Goal: Task Accomplishment & Management: Use online tool/utility

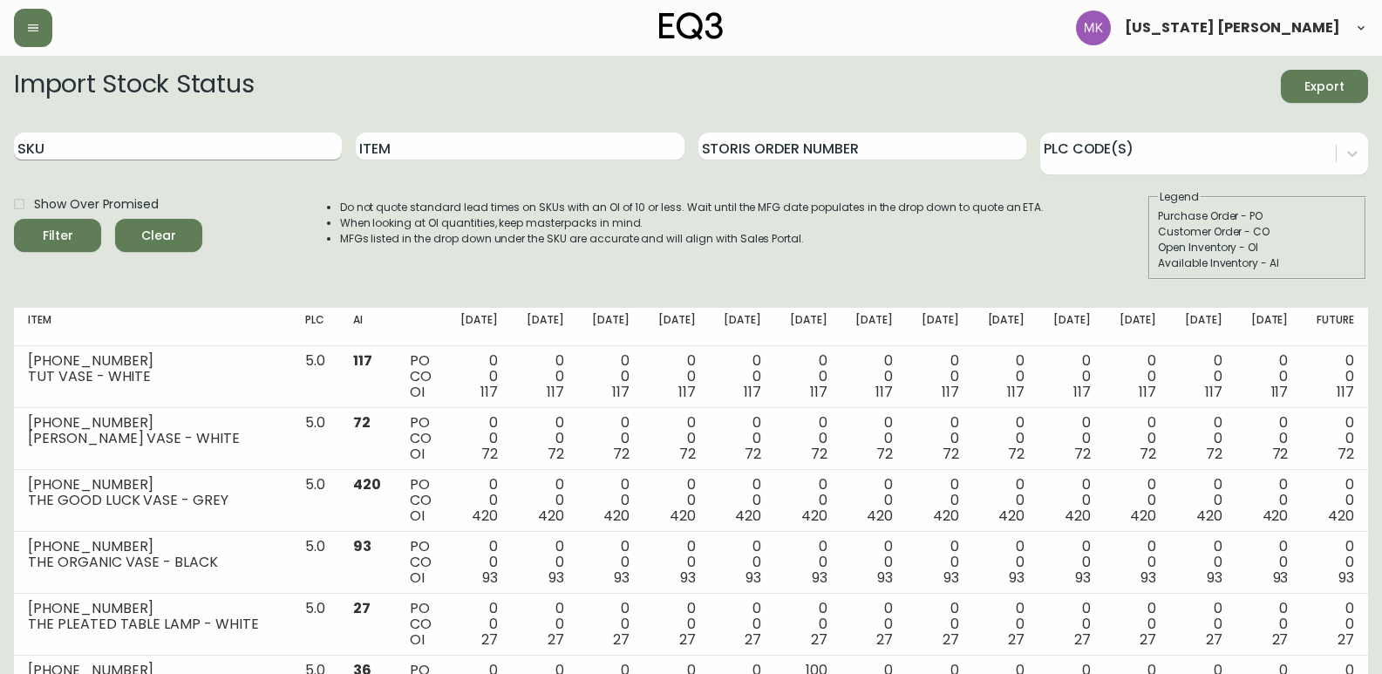
click at [207, 144] on input "SKU" at bounding box center [178, 147] width 328 height 28
paste input "[PHONE_NUMBER]"
click at [14, 219] on button "Filter" at bounding box center [57, 235] width 87 height 33
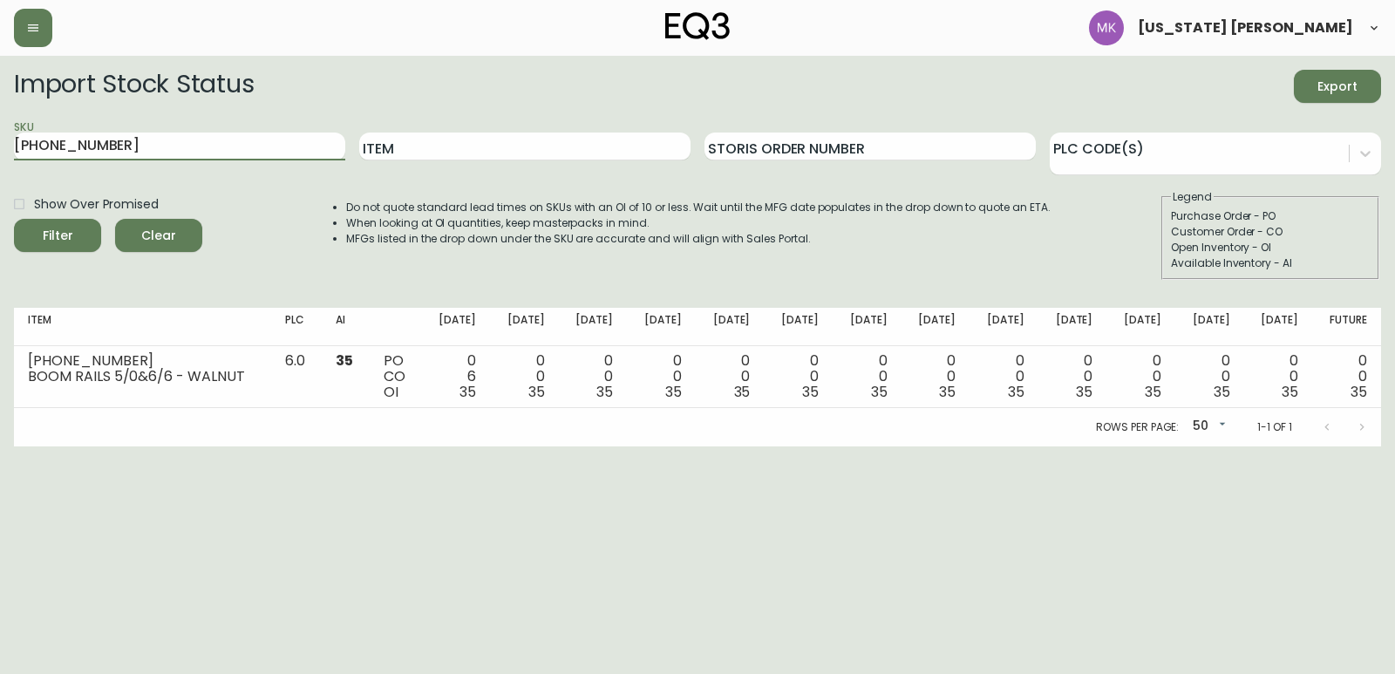
drag, startPoint x: -112, startPoint y: 142, endPoint x: -474, endPoint y: 131, distance: 362.0
click at [0, 131] on html "[US_STATE] [PERSON_NAME] Import Stock Status Export SKU [PHONE_NUMBER] Item Sto…" at bounding box center [697, 223] width 1395 height 446
paste input "9-13"
click at [14, 219] on button "Filter" at bounding box center [57, 235] width 87 height 33
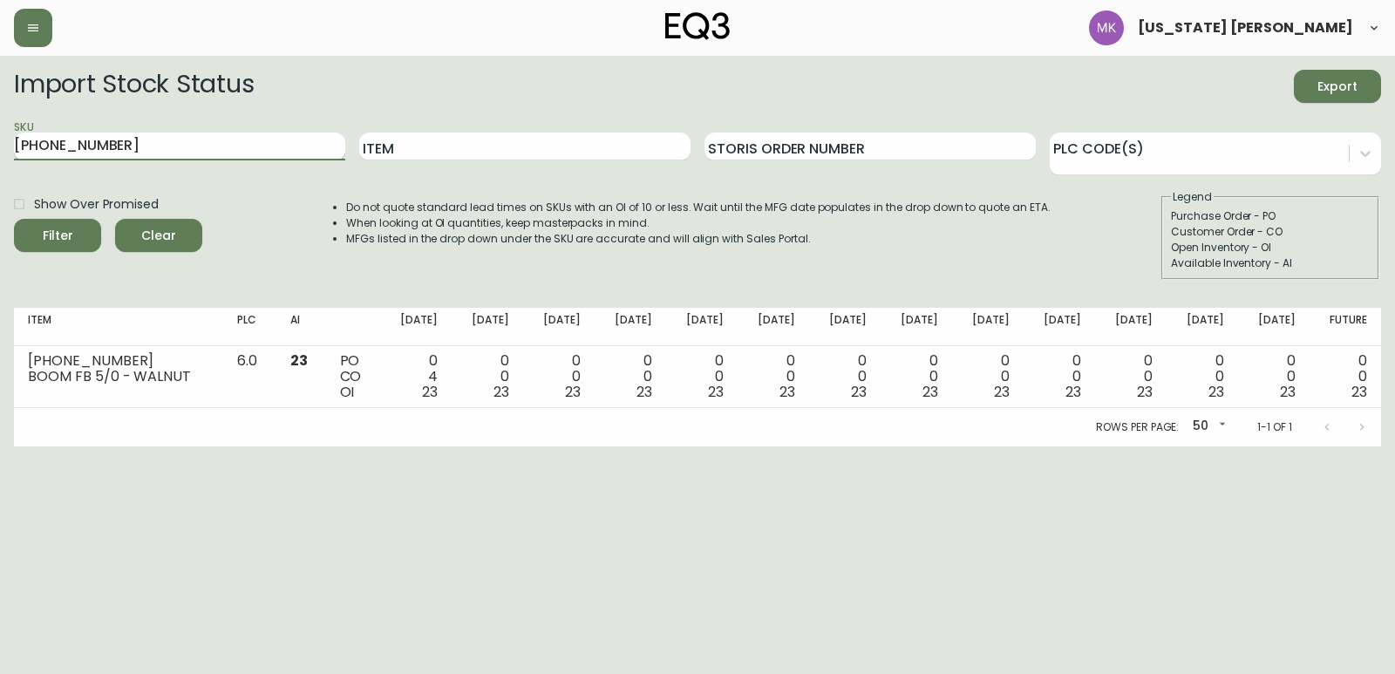
drag, startPoint x: 126, startPoint y: 152, endPoint x: 113, endPoint y: 149, distance: 13.3
click at [115, 149] on input "[PHONE_NUMBER]" at bounding box center [179, 147] width 331 height 28
drag, startPoint x: 62, startPoint y: 149, endPoint x: -380, endPoint y: 141, distance: 442.1
click at [0, 141] on html "[US_STATE] [PERSON_NAME] Import Stock Status Export SKU [PHONE_NUMBER] Item Sto…" at bounding box center [697, 223] width 1395 height 446
paste input "22"
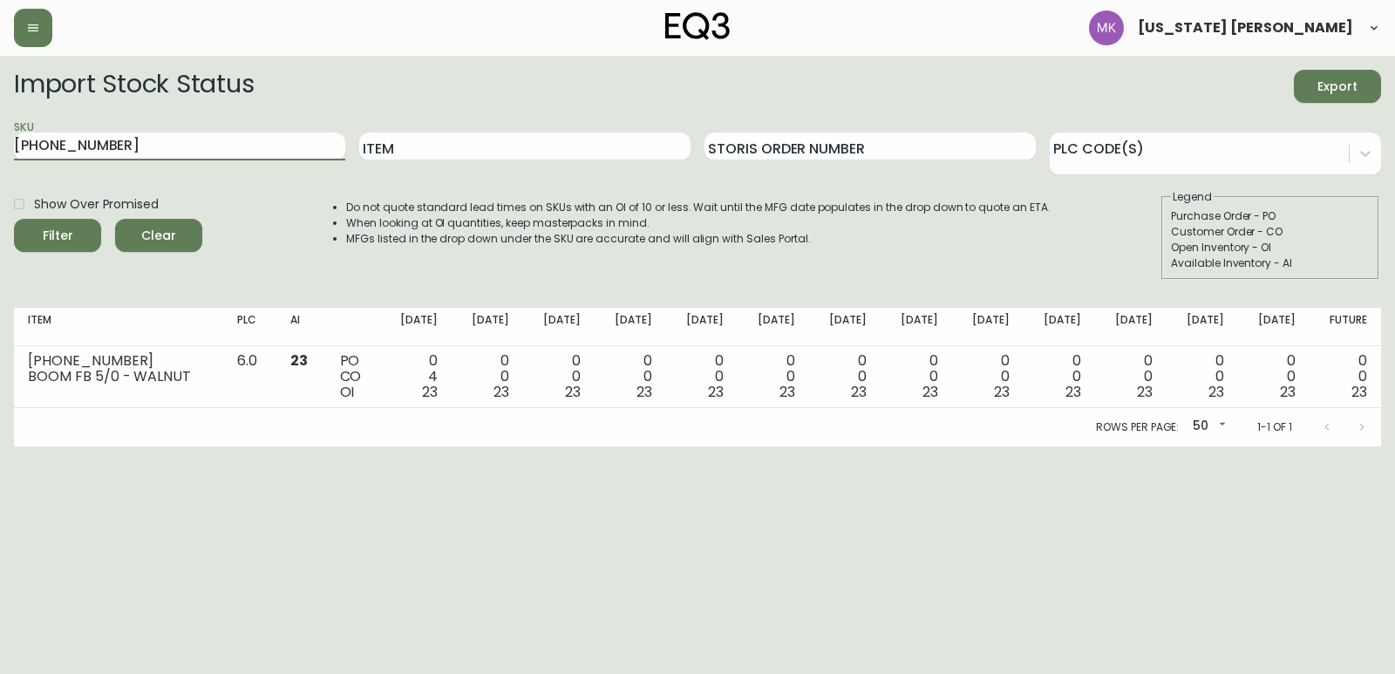
click at [14, 219] on button "Filter" at bounding box center [57, 235] width 87 height 33
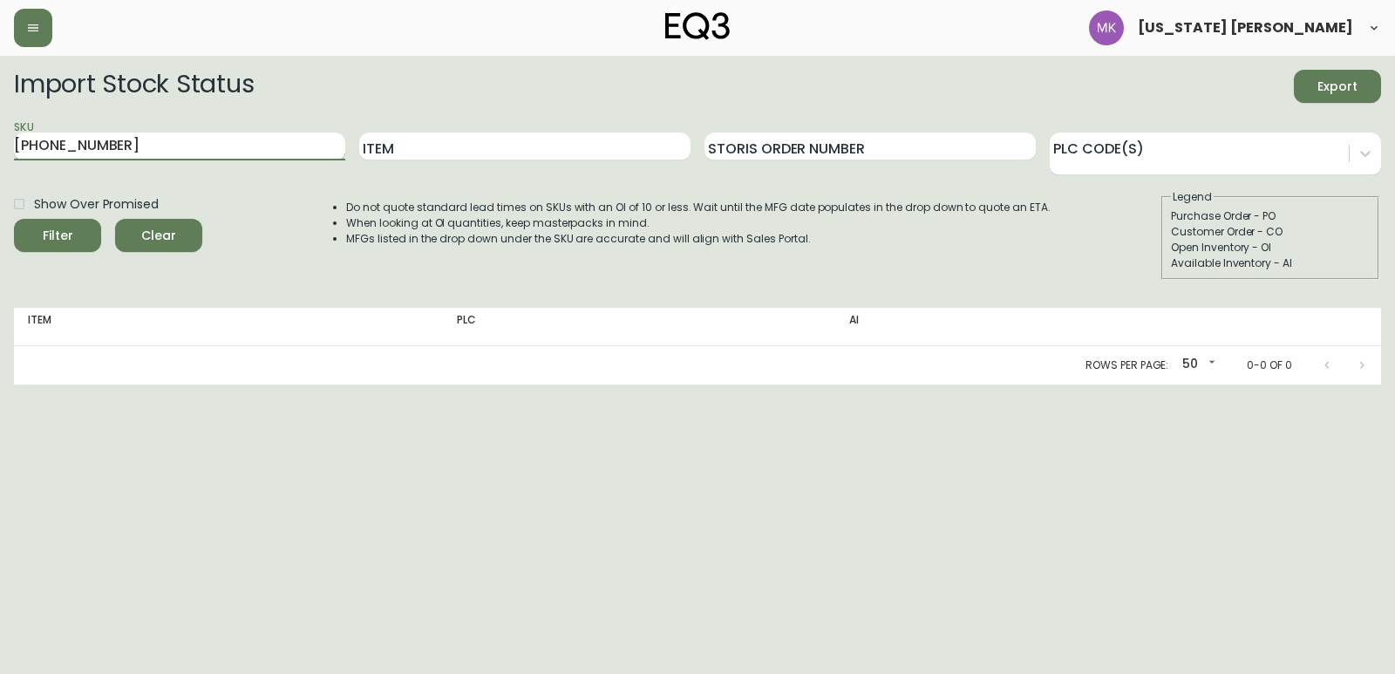
click at [14, 219] on button "Filter" at bounding box center [57, 235] width 87 height 33
drag, startPoint x: 175, startPoint y: 131, endPoint x: 167, endPoint y: 140, distance: 13.0
click at [174, 133] on div "SKU [PHONE_NUMBER]" at bounding box center [179, 147] width 331 height 57
drag, startPoint x: 10, startPoint y: 152, endPoint x: -419, endPoint y: 132, distance: 428.6
click at [0, 132] on html "[US_STATE] [PERSON_NAME] Import Stock Status Export SKU [PHONE_NUMBER] Item Sto…" at bounding box center [697, 192] width 1395 height 385
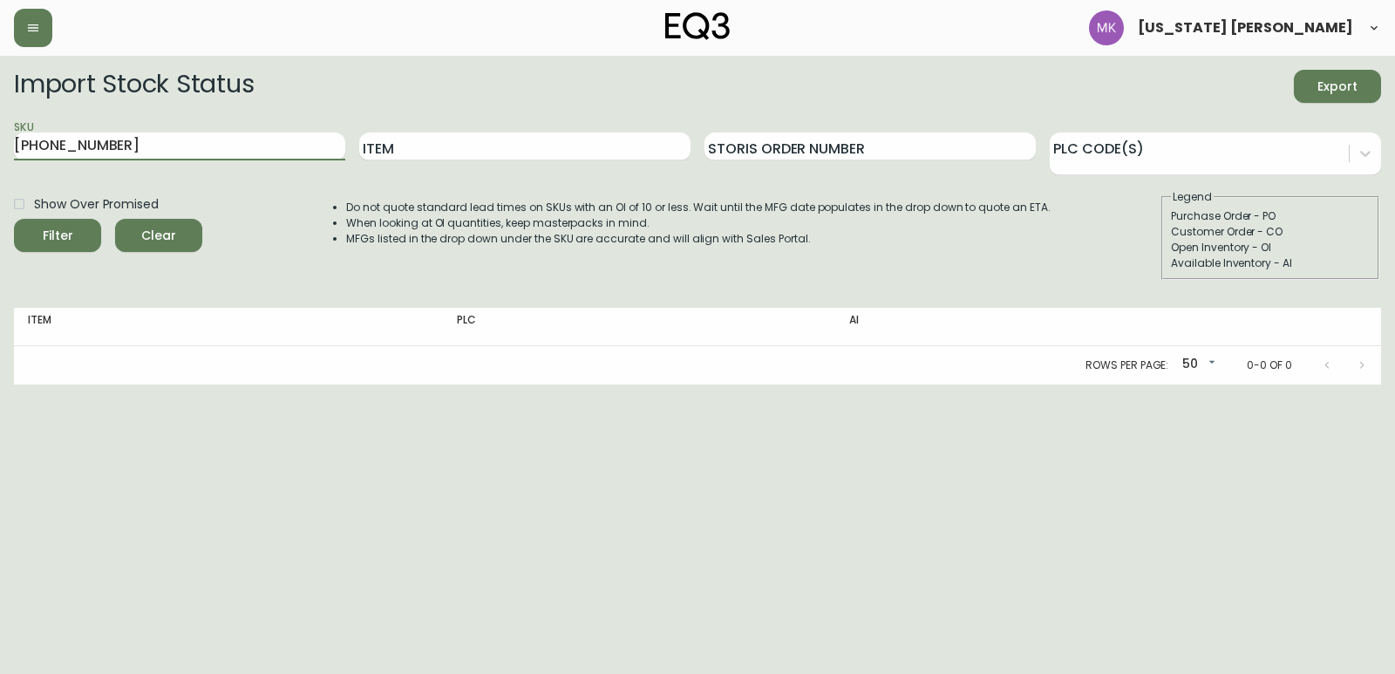
paste input "text"
click at [14, 219] on button "Filter" at bounding box center [57, 235] width 87 height 33
click at [183, 157] on input "[PHONE_NUMBER]" at bounding box center [179, 147] width 331 height 28
drag, startPoint x: 134, startPoint y: 149, endPoint x: -340, endPoint y: 117, distance: 475.4
click at [0, 117] on html "[US_STATE] [PERSON_NAME] Import Stock Status Export SKU [PHONE_NUMBER] Item Sto…" at bounding box center [697, 192] width 1395 height 385
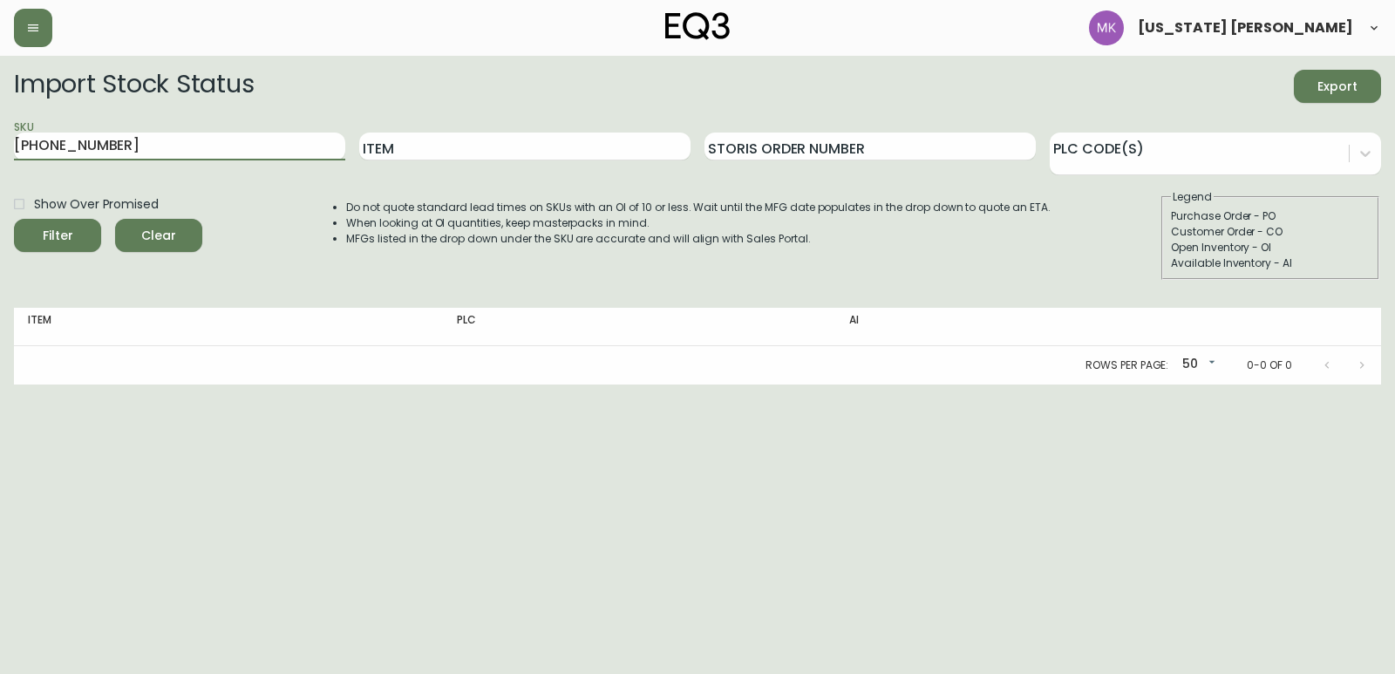
paste input "5"
click at [14, 219] on button "Filter" at bounding box center [57, 235] width 87 height 33
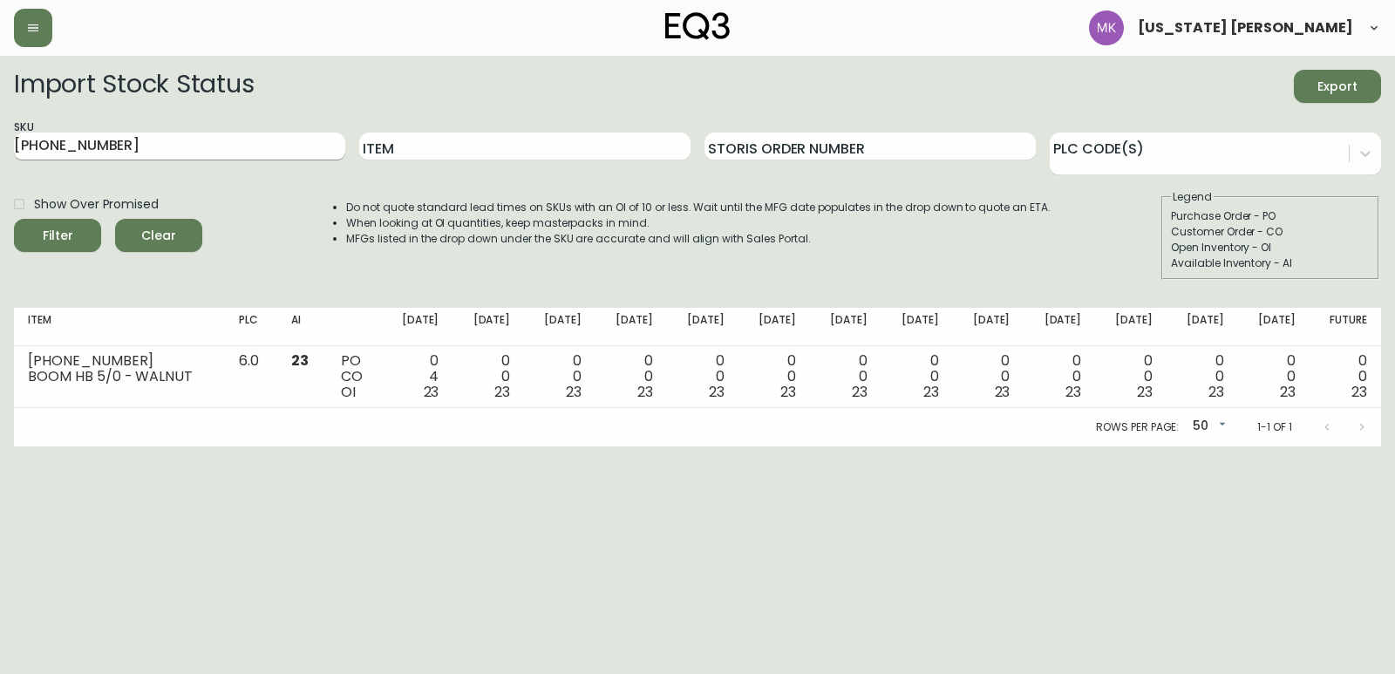
click at [99, 136] on div "SKU [PHONE_NUMBER]" at bounding box center [179, 147] width 331 height 57
drag, startPoint x: 97, startPoint y: 154, endPoint x: -142, endPoint y: 146, distance: 239.1
click at [0, 146] on html "[US_STATE] [PERSON_NAME] Import Stock Status Export SKU [PHONE_NUMBER] Item Sto…" at bounding box center [697, 223] width 1395 height 446
drag, startPoint x: 14, startPoint y: 160, endPoint x: -519, endPoint y: 117, distance: 534.5
click at [0, 117] on html "[US_STATE] [PERSON_NAME] Import Stock Status Export SKU [PHONE_NUMBER] Item Sto…" at bounding box center [697, 223] width 1395 height 446
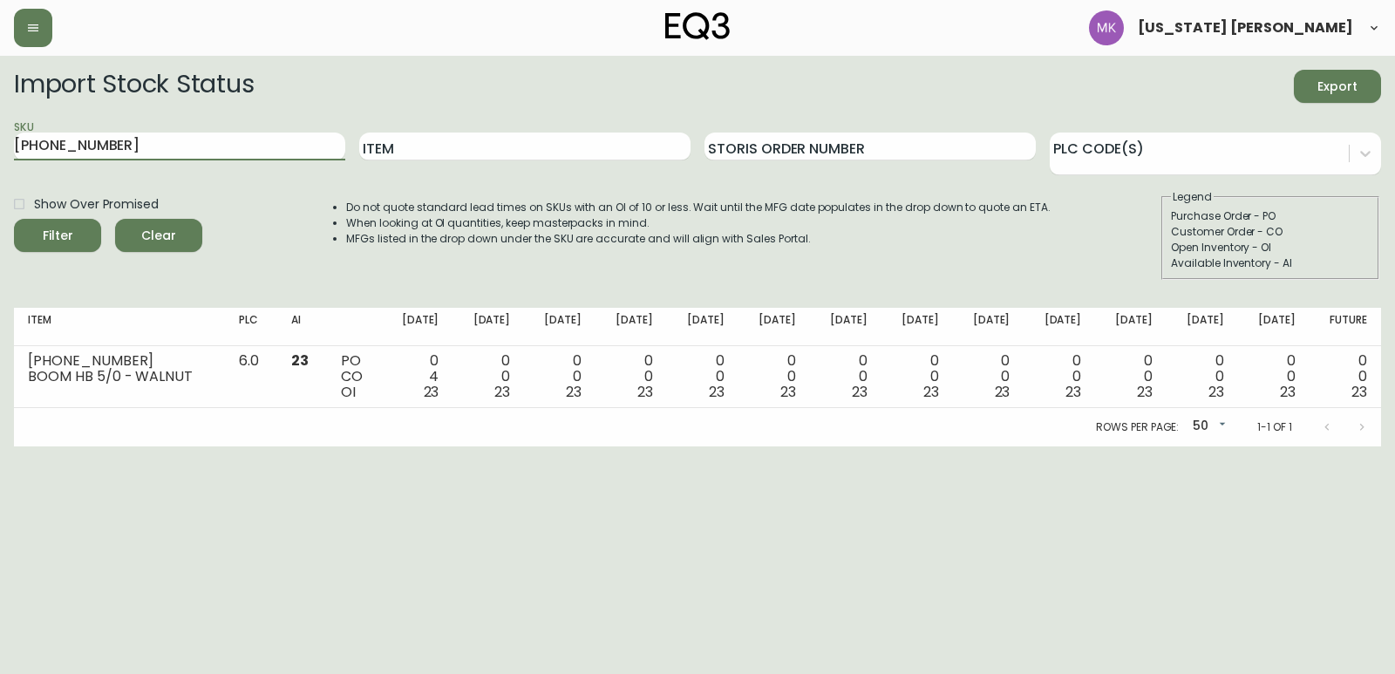
paste input "30"
click at [14, 219] on button "Filter" at bounding box center [57, 235] width 87 height 33
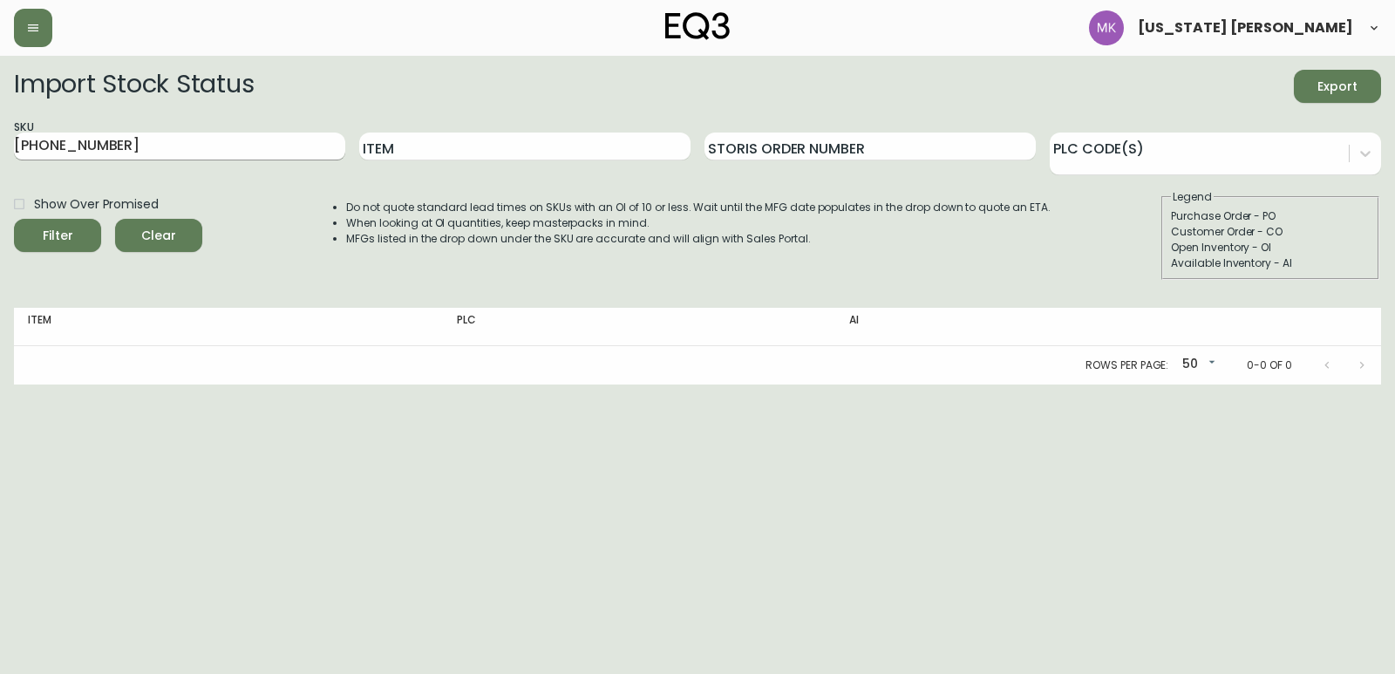
drag, startPoint x: 103, startPoint y: 160, endPoint x: 112, endPoint y: 145, distance: 17.7
click at [103, 159] on input "[PHONE_NUMBER]" at bounding box center [179, 147] width 331 height 28
drag, startPoint x: 112, startPoint y: 145, endPoint x: -620, endPoint y: 130, distance: 732.6
click at [0, 130] on html "[US_STATE] [PERSON_NAME] Import Stock Status Export SKU [PHONE_NUMBER] Item Sto…" at bounding box center [697, 192] width 1395 height 385
paste input "6"
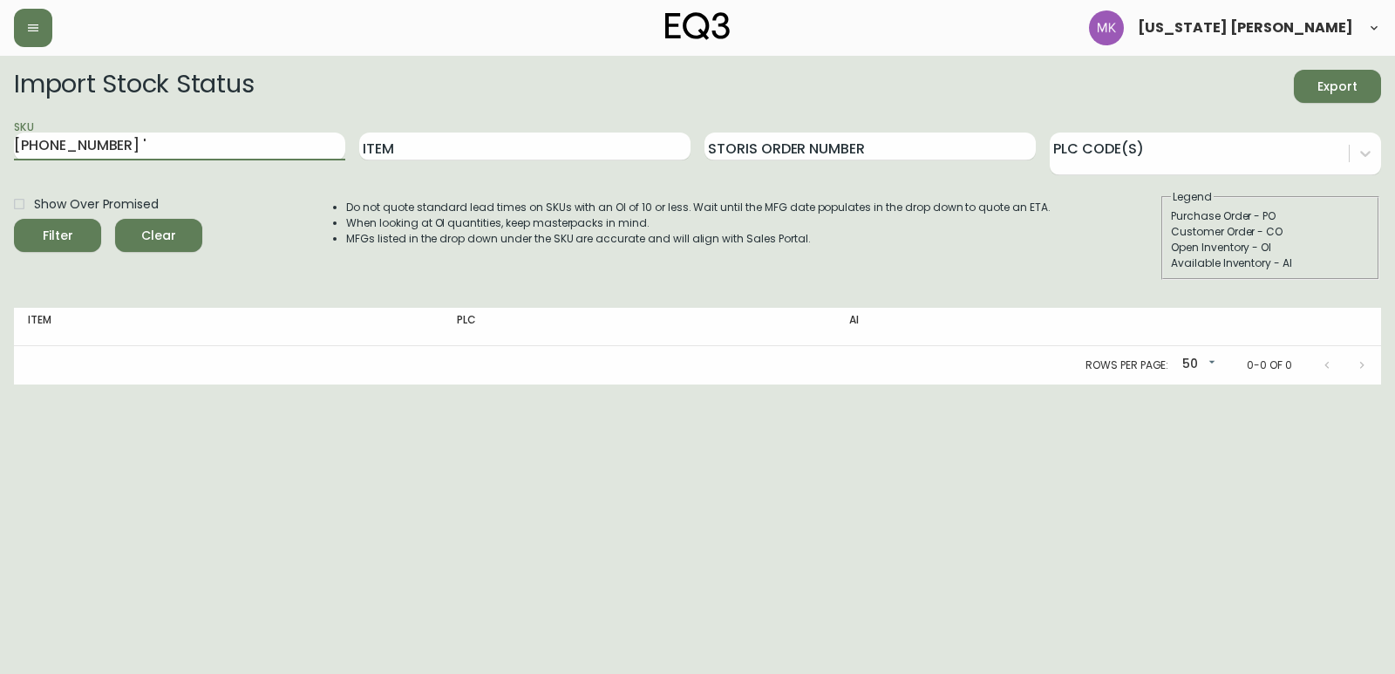
click at [14, 219] on button "Filter" at bounding box center [57, 235] width 87 height 33
type input "[PHONE_NUMBER]"
click at [14, 219] on button "Filter" at bounding box center [57, 235] width 87 height 33
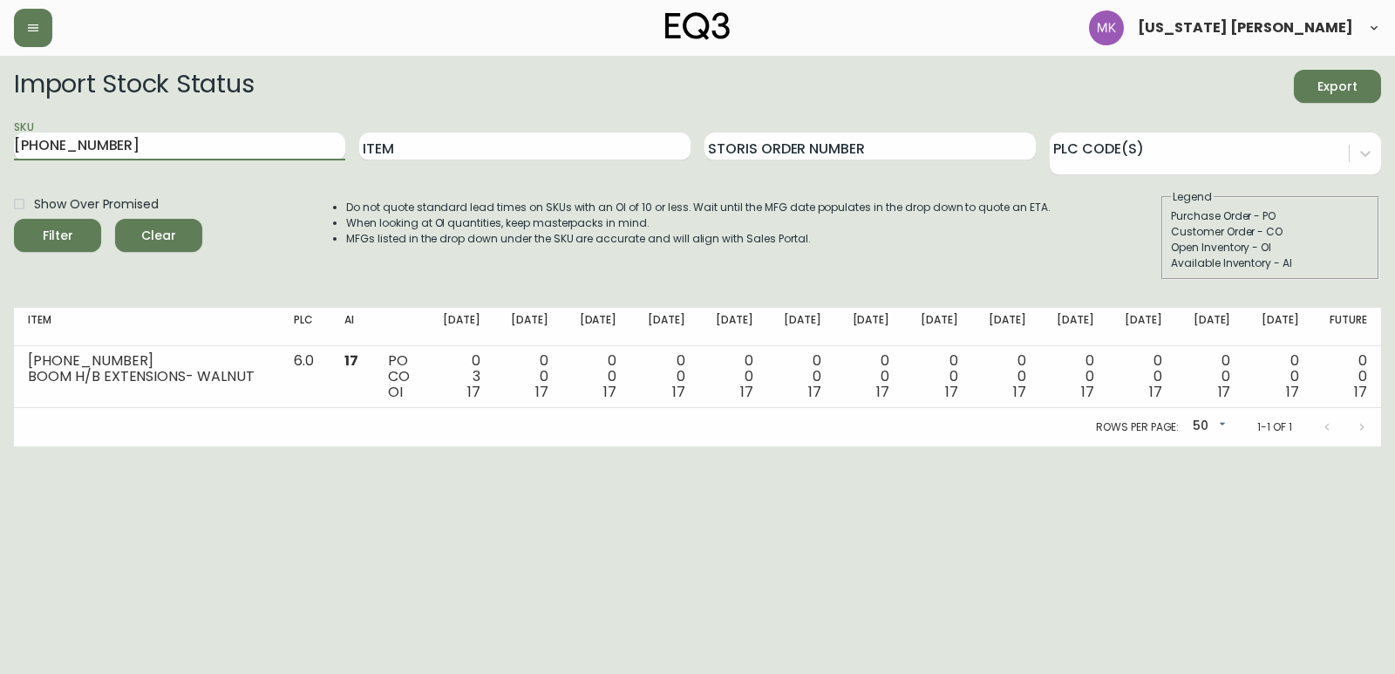
drag, startPoint x: 119, startPoint y: 151, endPoint x: -126, endPoint y: 91, distance: 251.4
click at [0, 91] on html "[US_STATE] [PERSON_NAME] Import Stock Status Export SKU [PHONE_NUMBER] Item Sto…" at bounding box center [697, 223] width 1395 height 446
click at [539, 144] on input "Item" at bounding box center [524, 147] width 331 height 28
type input "boom"
click at [14, 219] on button "Filter" at bounding box center [57, 235] width 87 height 33
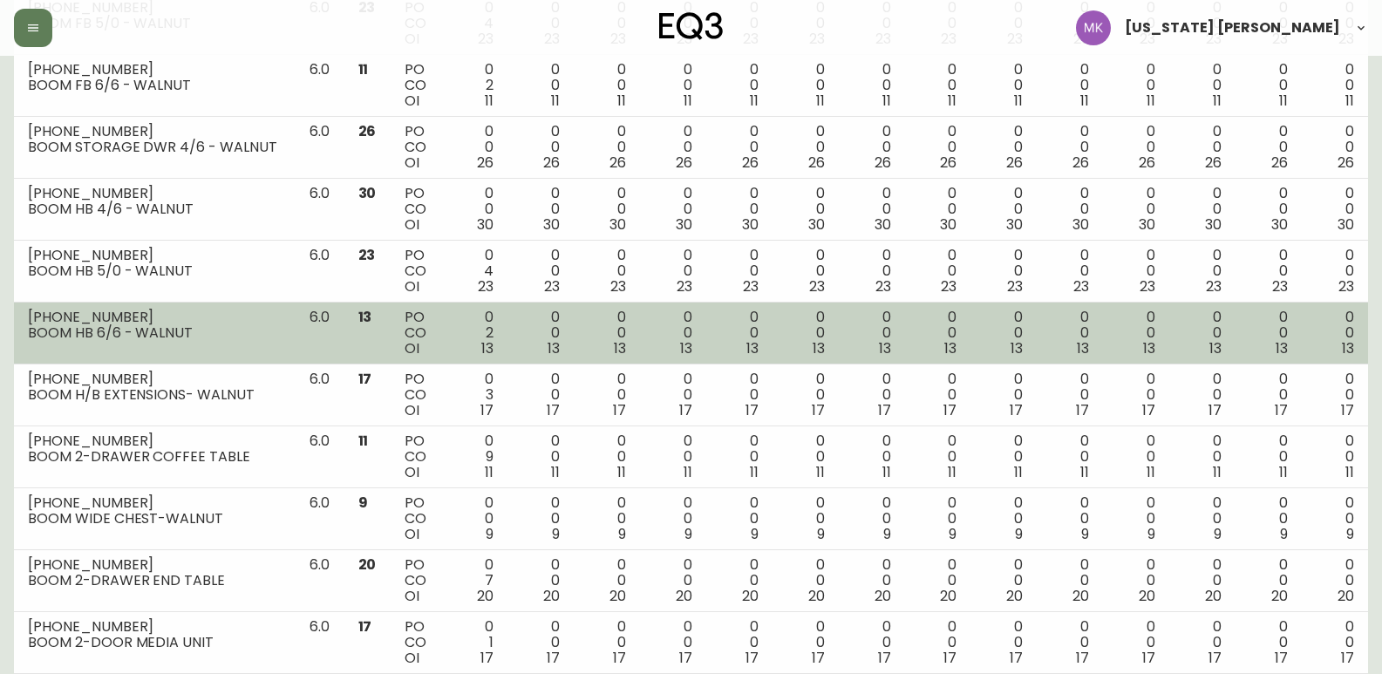
scroll to position [577, 0]
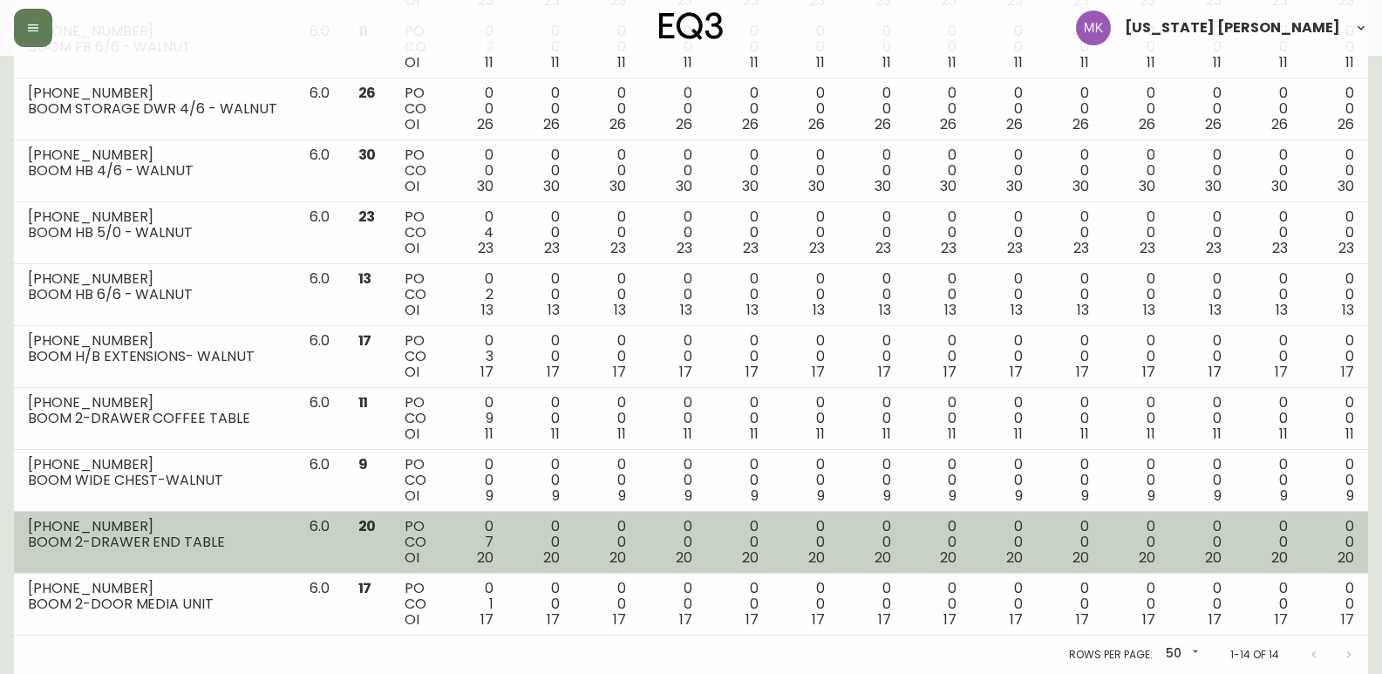
click at [135, 541] on div "BOOM 2-DRAWER END TABLE" at bounding box center [155, 543] width 254 height 16
